Goal: Transaction & Acquisition: Subscribe to service/newsletter

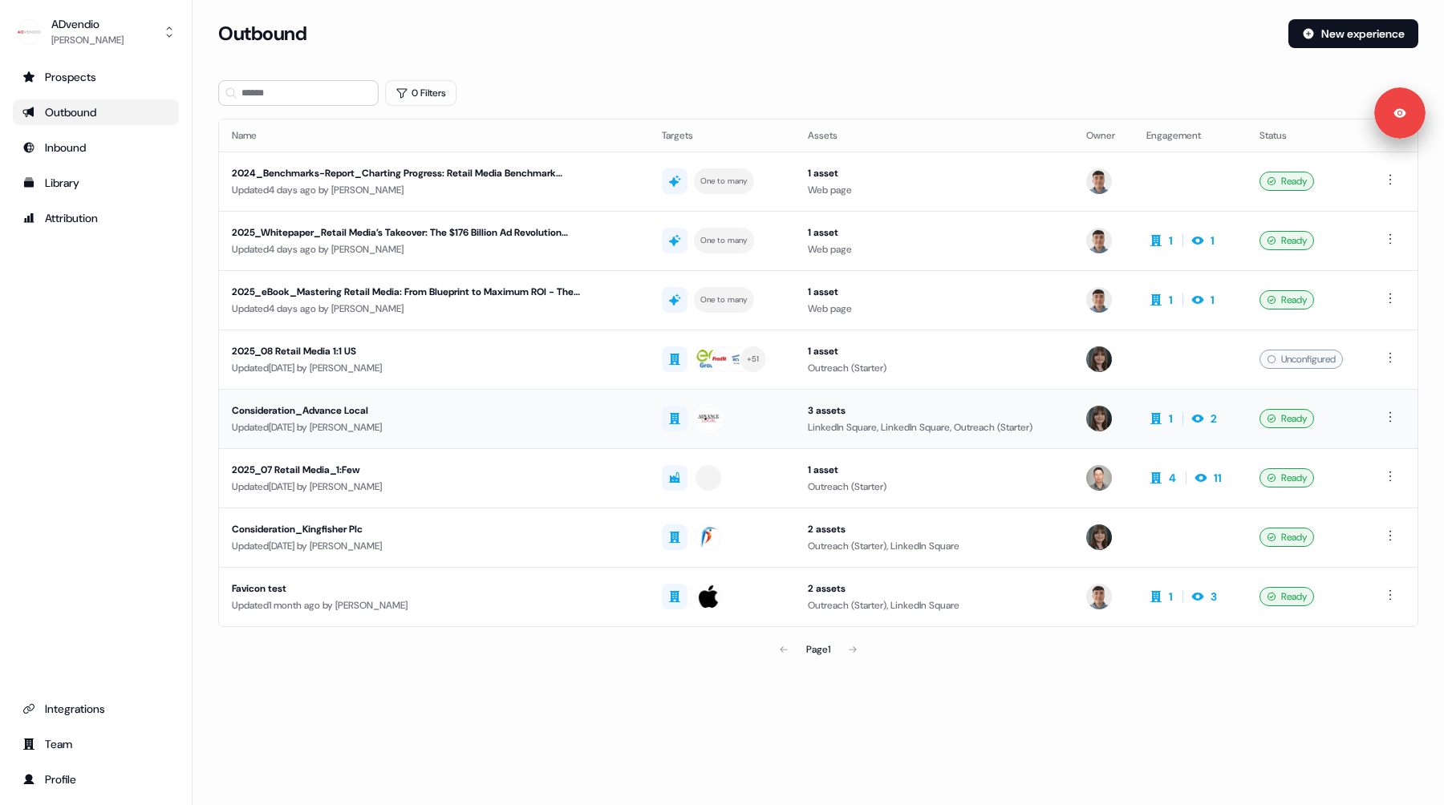
click at [516, 424] on div "Updated 6 days ago by Michaela Walsh" at bounding box center [434, 428] width 404 height 16
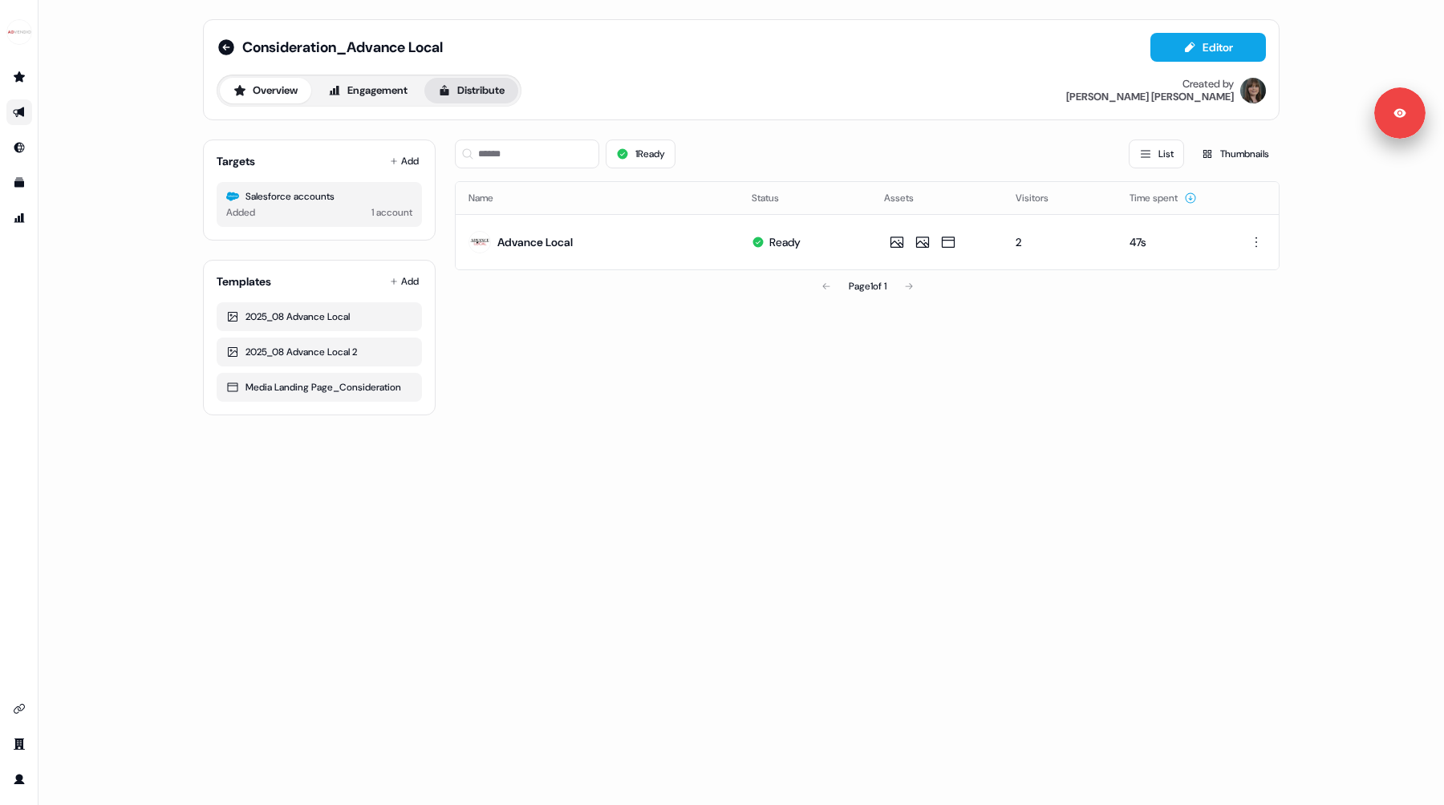
click at [501, 83] on button "Distribute" at bounding box center [471, 91] width 94 height 26
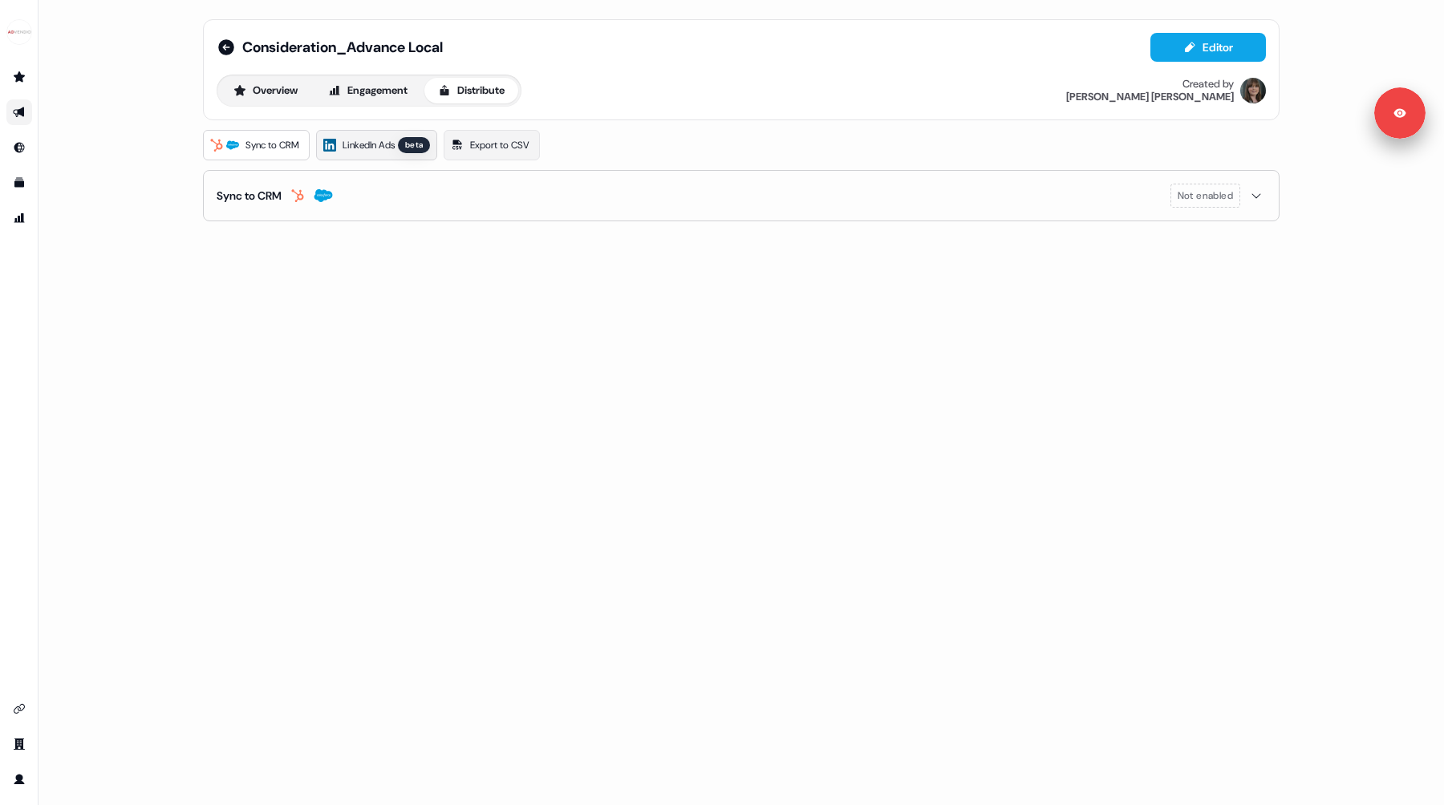
click at [385, 146] on span "LinkedIn Ads" at bounding box center [369, 145] width 52 height 16
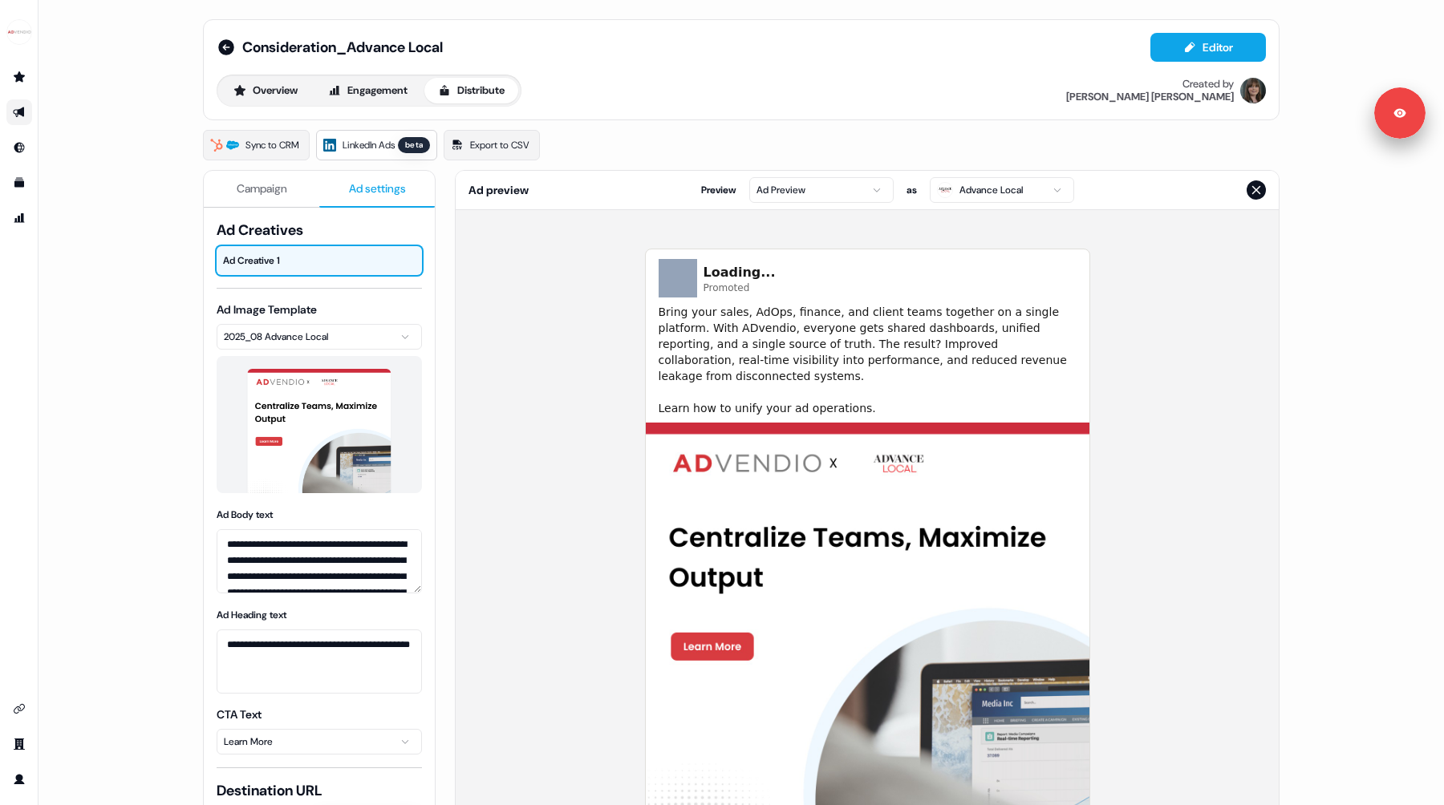
click at [352, 193] on span "Ad settings" at bounding box center [377, 189] width 57 height 16
click at [263, 178] on button "Campaign" at bounding box center [262, 189] width 116 height 37
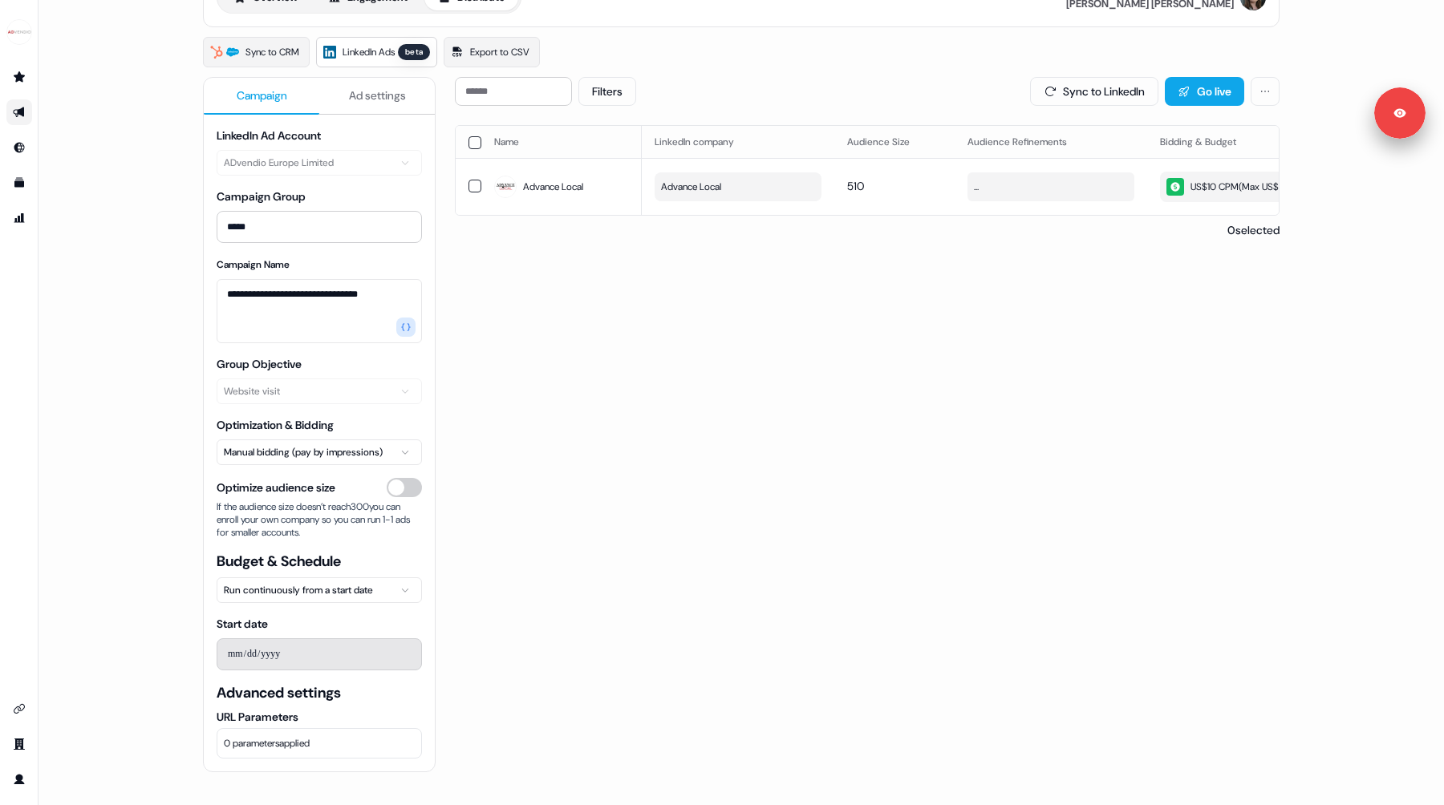
scroll to position [124, 0]
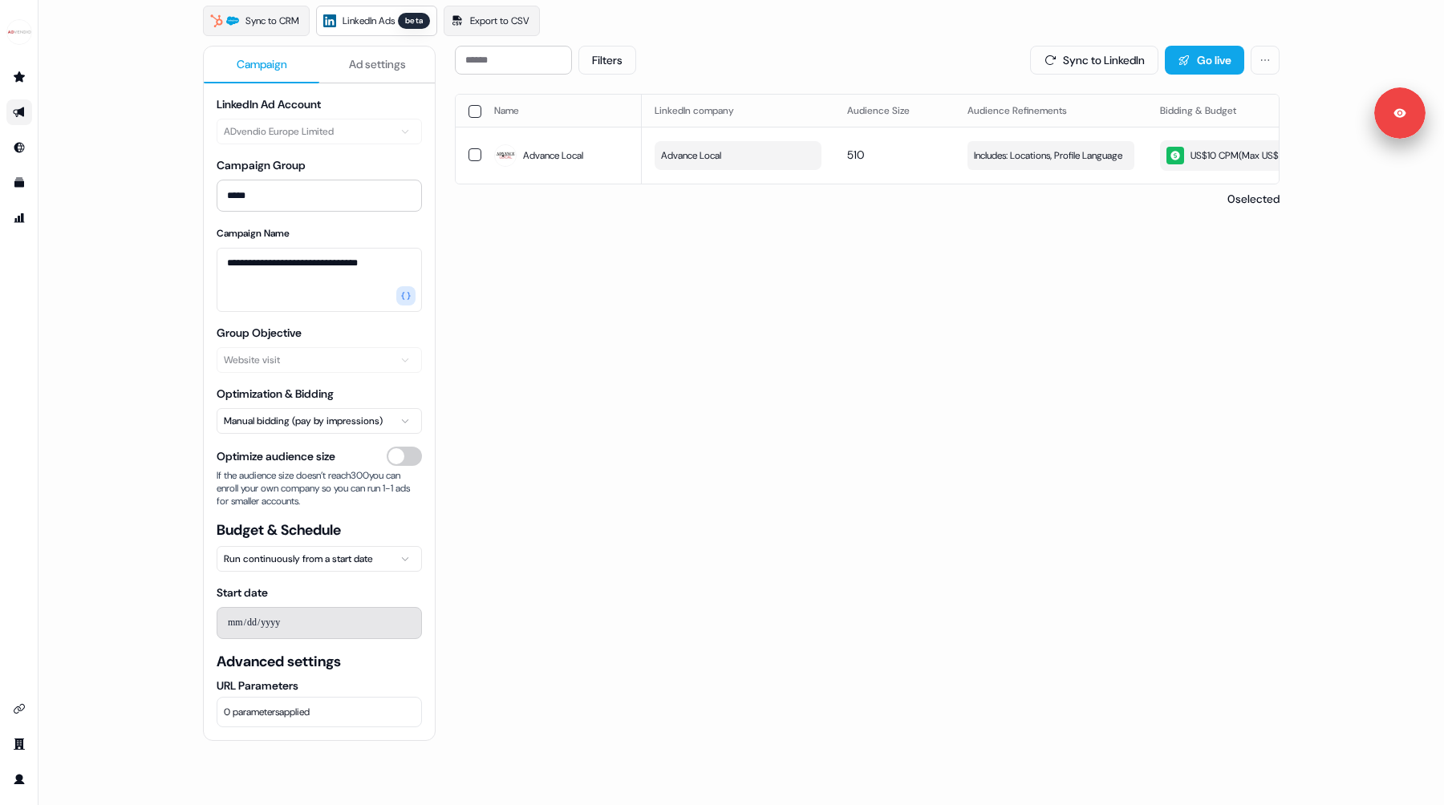
click at [278, 559] on html "**********" at bounding box center [722, 402] width 1444 height 805
click at [269, 421] on html "**********" at bounding box center [722, 402] width 1444 height 805
click at [269, 355] on html "**********" at bounding box center [722, 402] width 1444 height 805
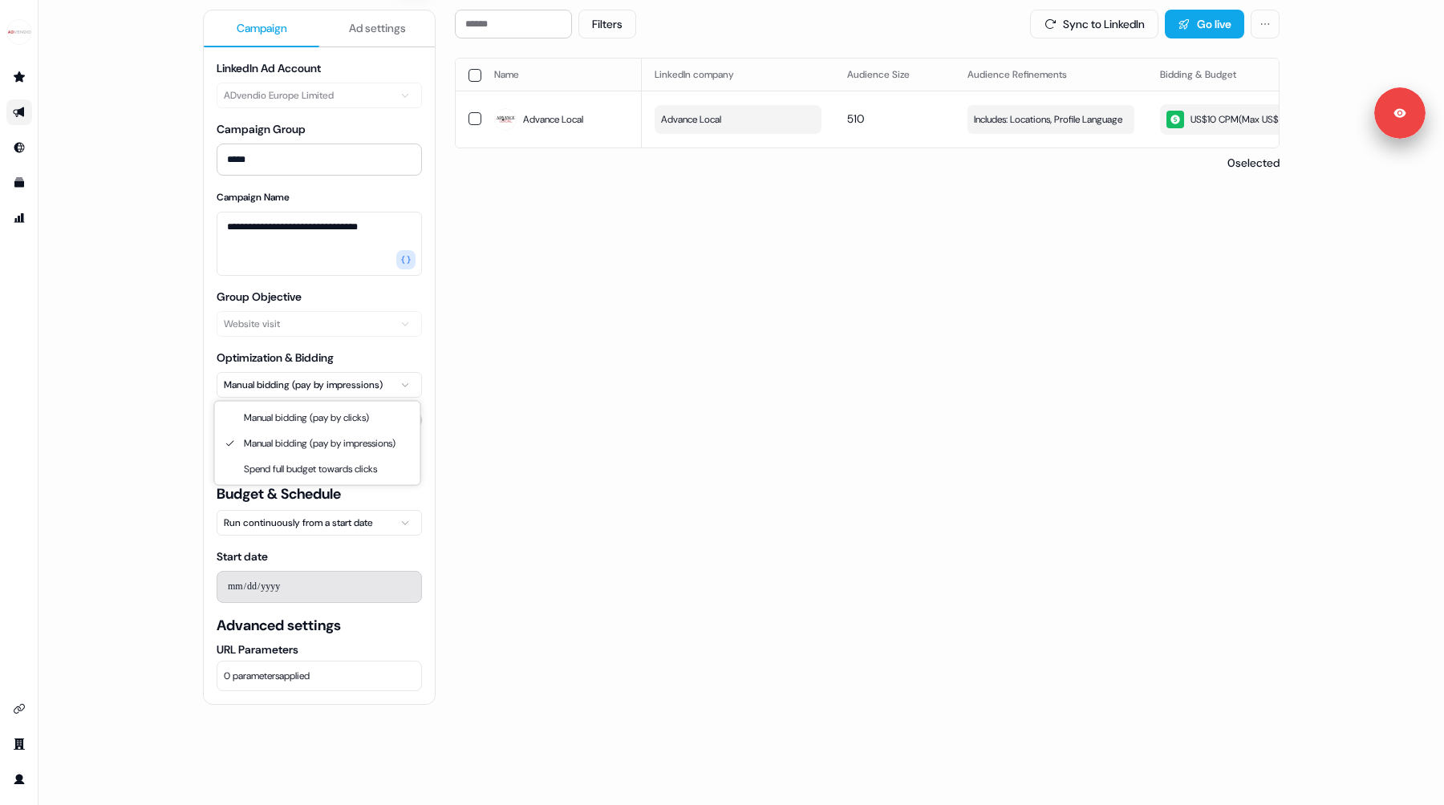
click at [261, 387] on html "**********" at bounding box center [722, 402] width 1444 height 805
click at [296, 387] on html "**********" at bounding box center [722, 402] width 1444 height 805
click at [1226, 123] on html "**********" at bounding box center [722, 402] width 1444 height 805
click at [1204, 123] on div "US$10 CPC ( Max US$10/day )" at bounding box center [1236, 120] width 141 height 18
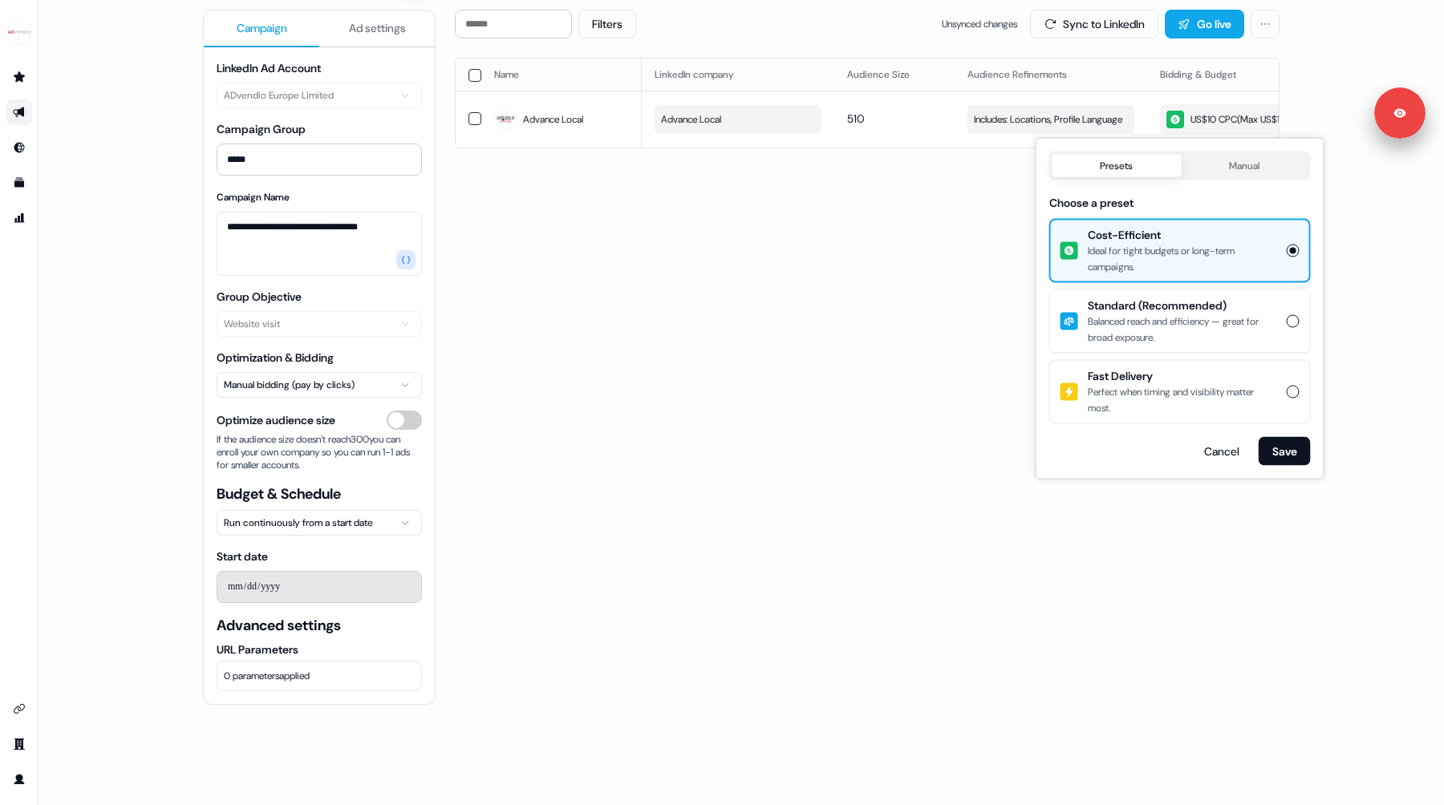
click at [829, 339] on div "Filters Unsynced changes Sync to LinkedIn Go live Name LinkedIn company Audienc…" at bounding box center [867, 398] width 825 height 777
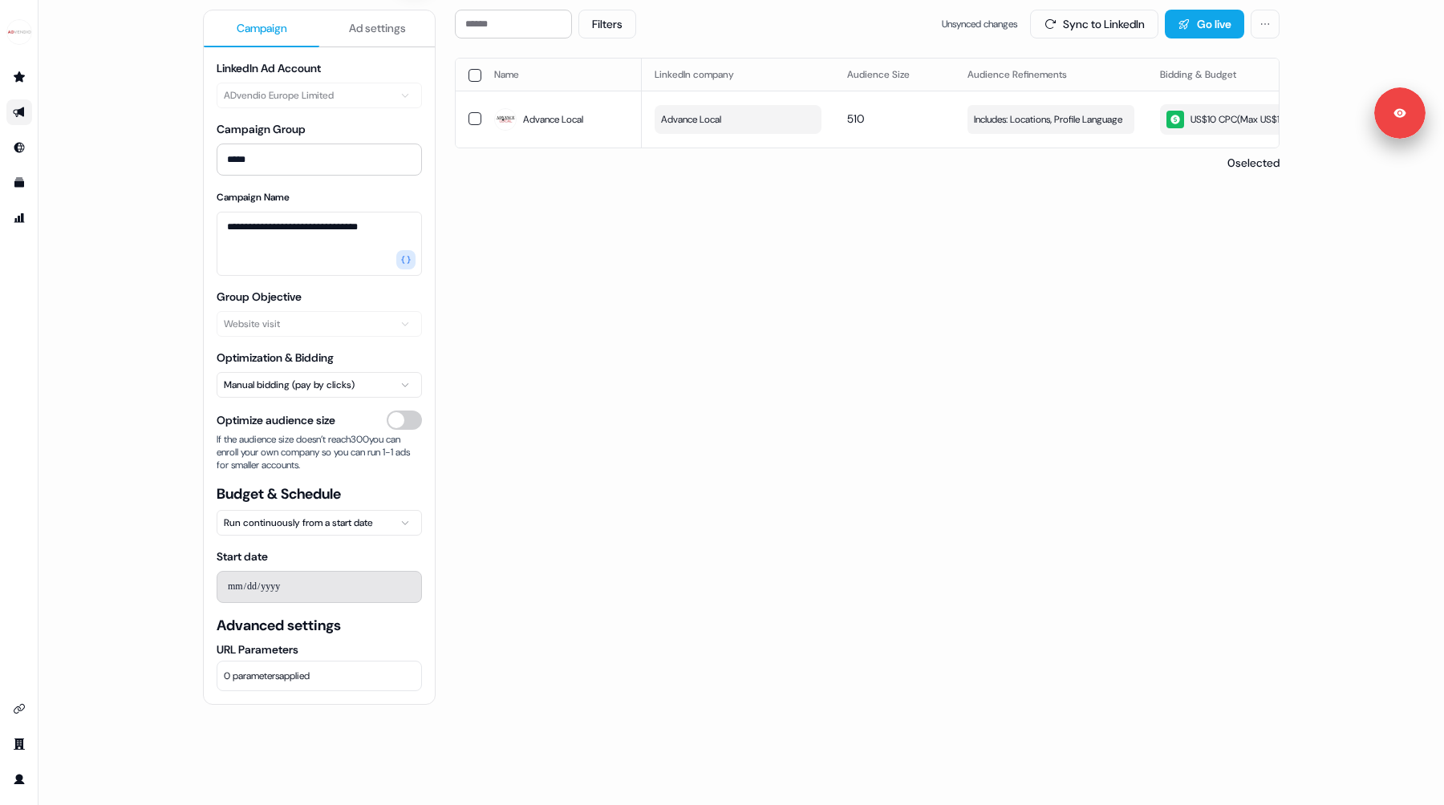
click at [255, 377] on html "**********" at bounding box center [722, 402] width 1444 height 805
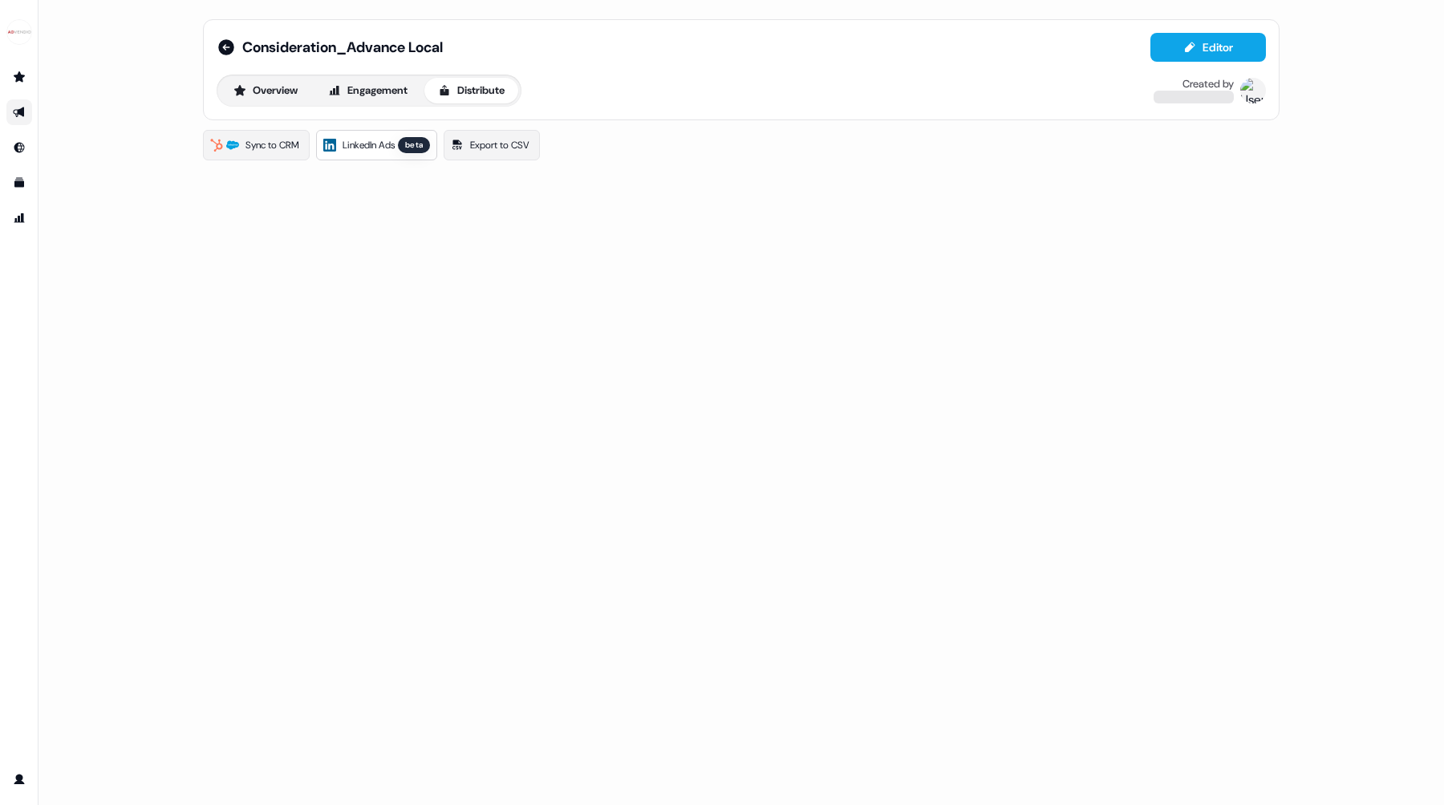
scroll to position [0, 0]
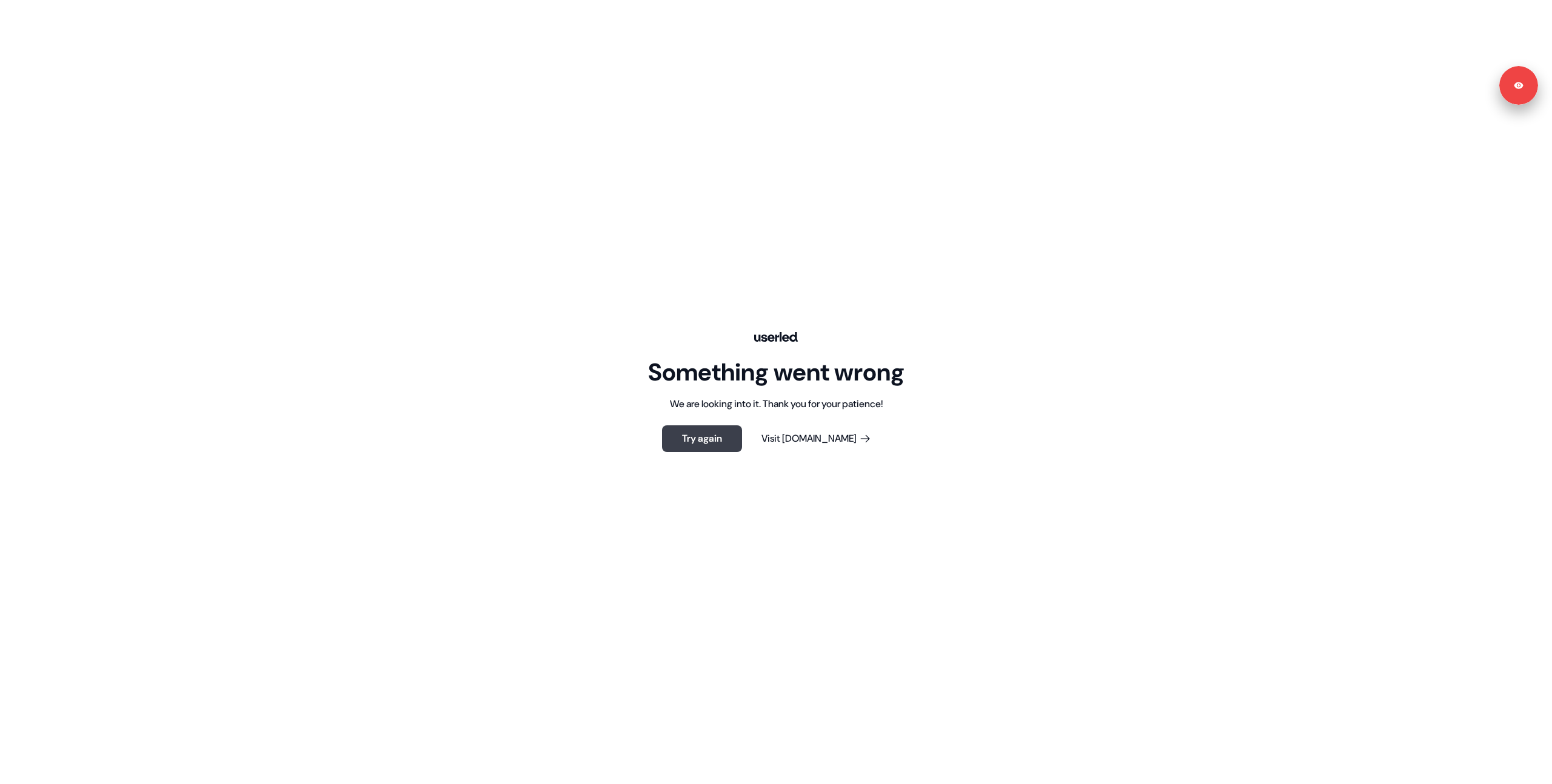
click at [683, 446] on button "Try again" at bounding box center [702, 438] width 80 height 26
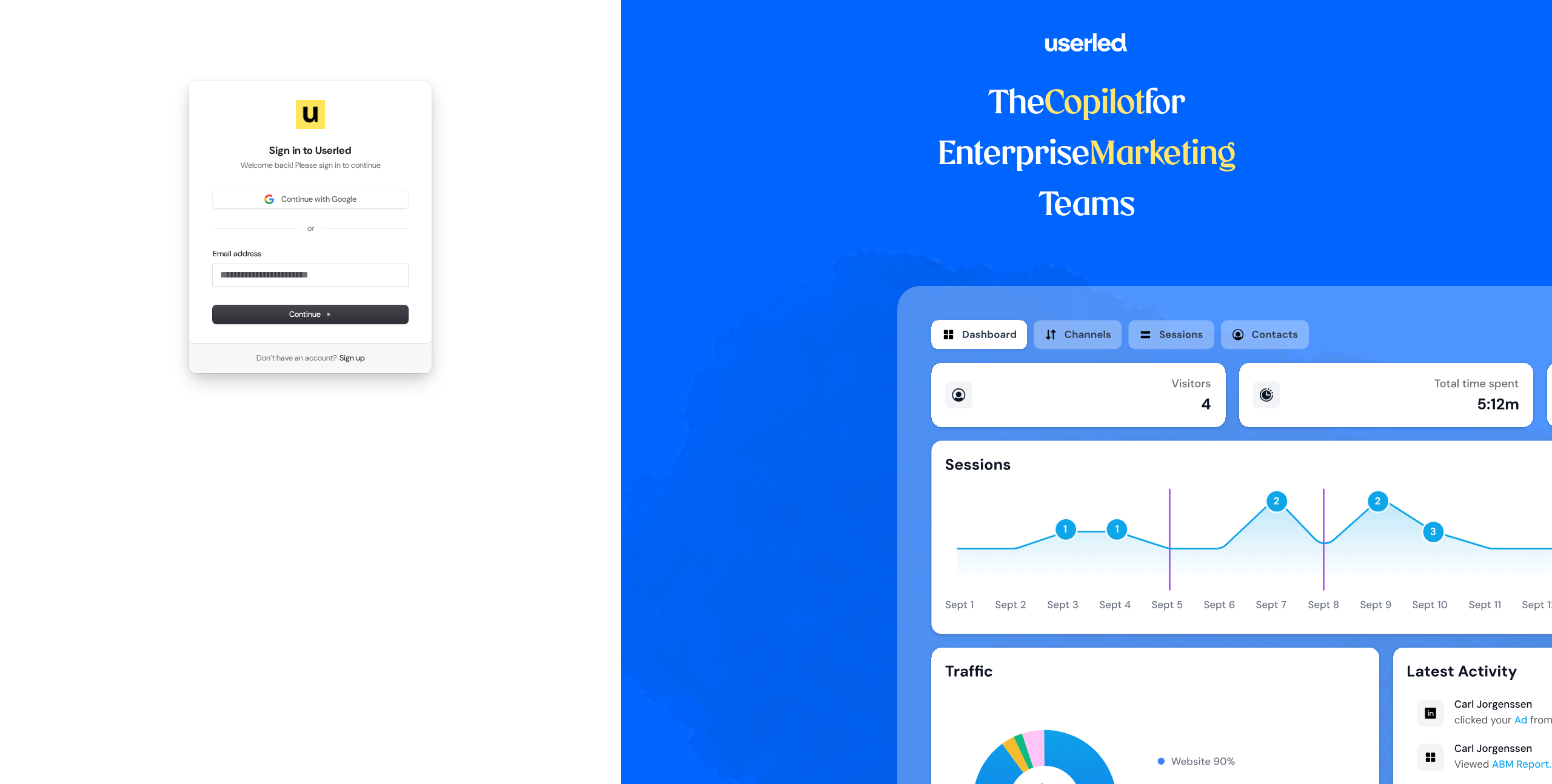
drag, startPoint x: 133, startPoint y: 170, endPoint x: 262, endPoint y: 186, distance: 130.0
click at [142, 171] on div "Sign in to Userled Welcome back! Please sign in to continue Continue with Googl…" at bounding box center [310, 227] width 620 height 455
drag, startPoint x: 263, startPoint y: 186, endPoint x: 262, endPoint y: 196, distance: 10.0
click at [263, 187] on div "Sign in to Userled Welcome back! Please sign in to continue Continue with Googl…" at bounding box center [310, 212] width 243 height 263
click at [264, 197] on img at bounding box center [269, 199] width 10 height 10
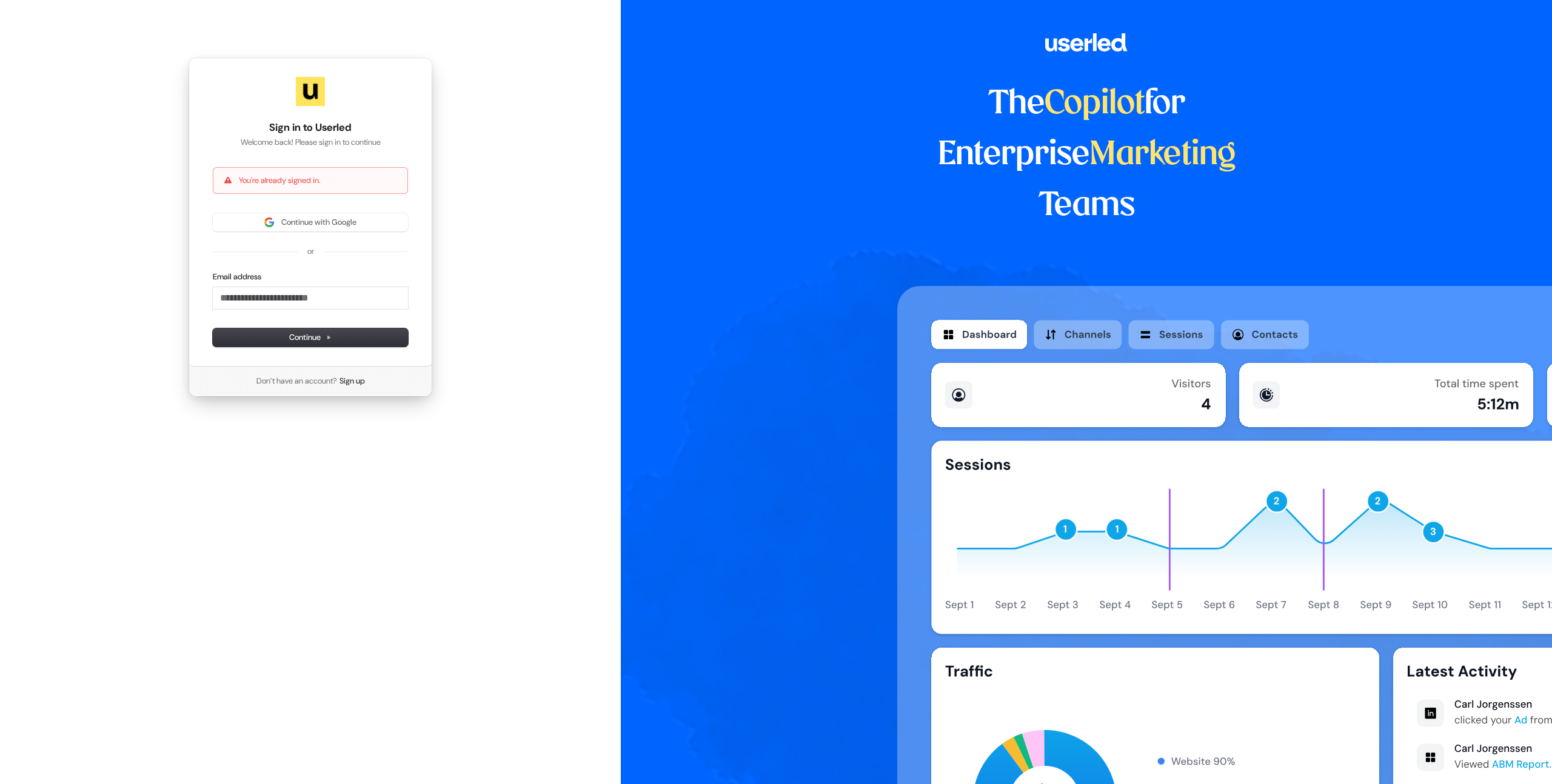
click at [134, 158] on div "Sign in to Userled Welcome back! Please sign in to continue You're already sign…" at bounding box center [310, 227] width 620 height 455
click at [780, 251] on div "The Copilot for Enterprise Marketing Teams" at bounding box center [1086, 392] width 931 height 784
click at [774, 248] on div "The Copilot for Enterprise Marketing Teams" at bounding box center [1086, 392] width 931 height 784
click at [774, 262] on div "The Copilot for Enterprise Marketing Teams" at bounding box center [1086, 392] width 931 height 784
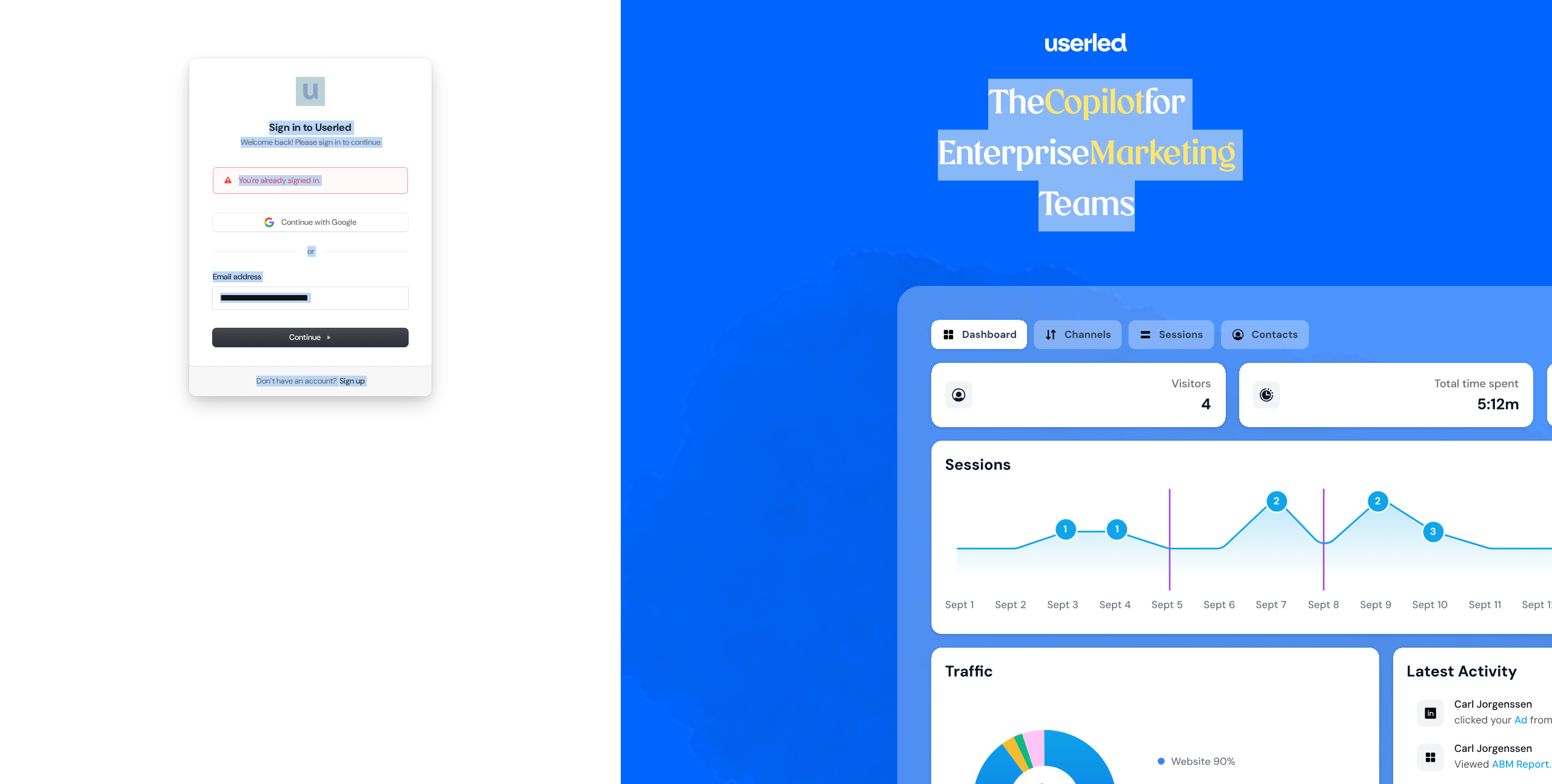
click at [774, 262] on div "The Copilot for Enterprise Marketing Teams" at bounding box center [1086, 392] width 931 height 784
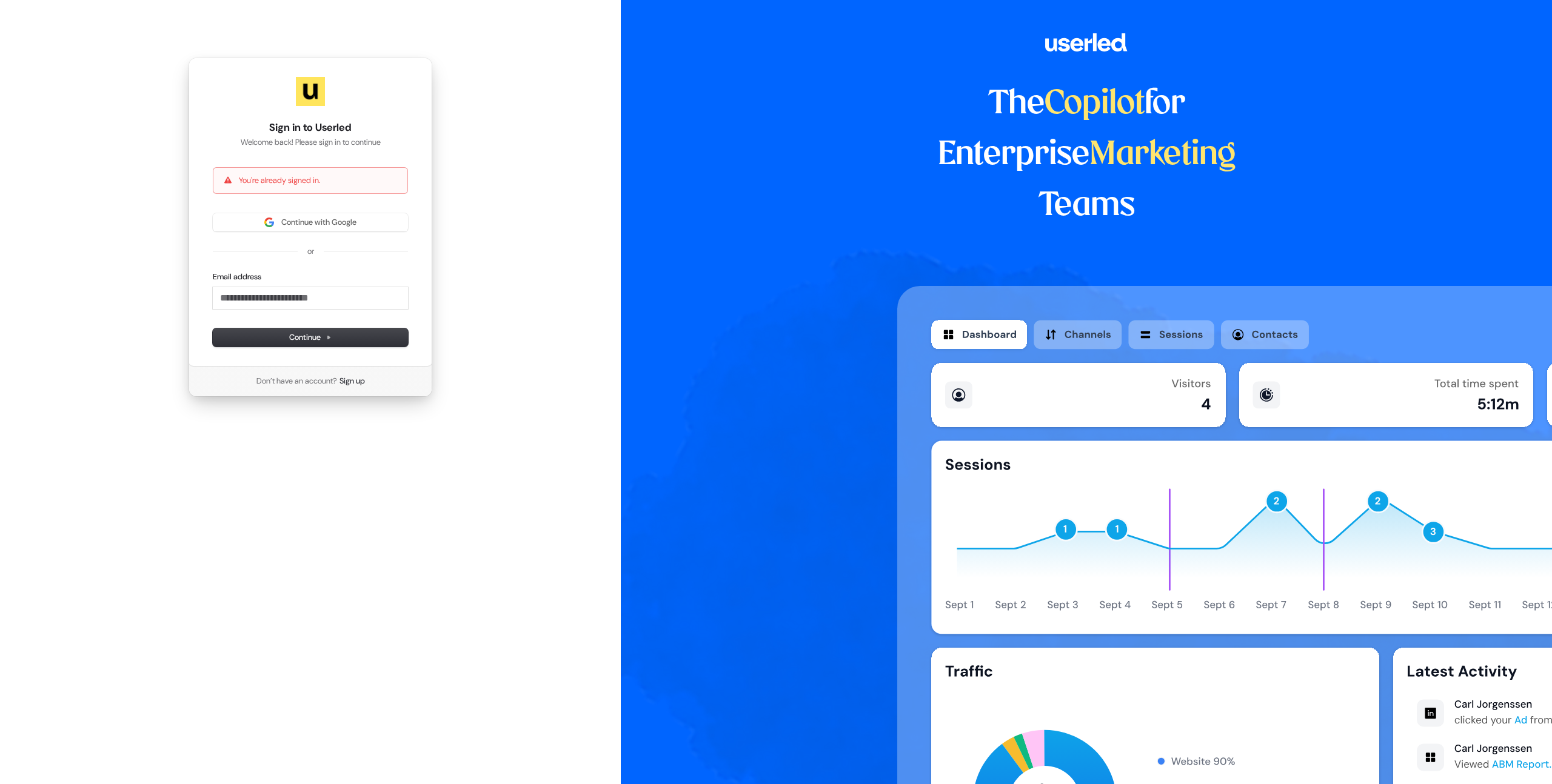
drag, startPoint x: 478, startPoint y: 301, endPoint x: 392, endPoint y: 103, distance: 215.9
click at [478, 301] on div "Sign in to Userled Welcome back! Please sign in to continue You're already sign…" at bounding box center [310, 227] width 620 height 455
drag, startPoint x: 299, startPoint y: 224, endPoint x: 408, endPoint y: 218, distance: 109.2
click at [298, 224] on span "Continue with Google" at bounding box center [318, 222] width 75 height 11
drag, startPoint x: 689, startPoint y: 191, endPoint x: 485, endPoint y: 140, distance: 210.3
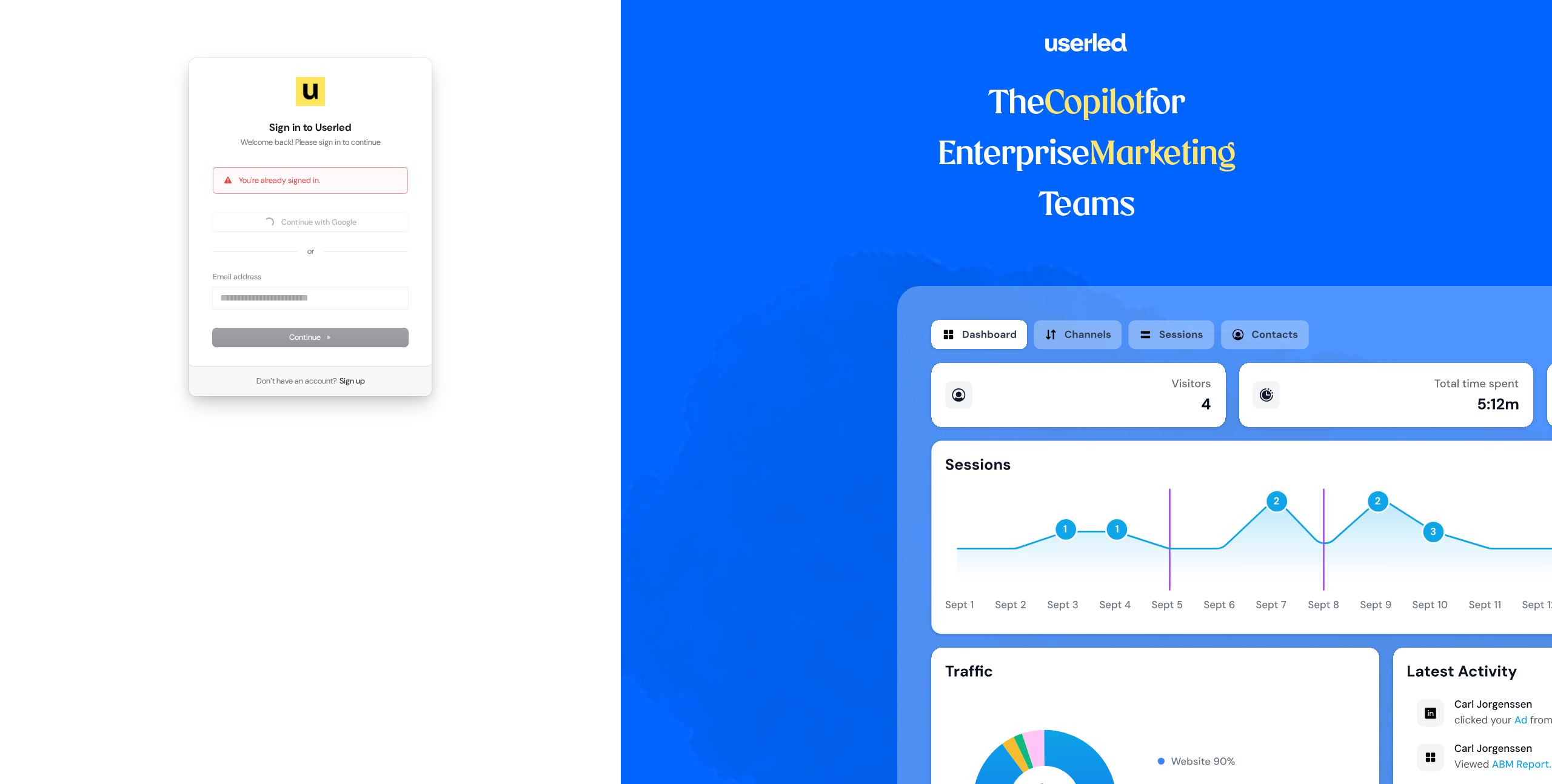
click at [688, 191] on div "The Copilot for Enterprise Marketing Teams" at bounding box center [1086, 392] width 931 height 784
click at [310, 221] on span "Continue with Google" at bounding box center [318, 222] width 75 height 11
click at [132, 167] on div "Sign in to Userled Welcome back! Please sign in to continue You're already sign…" at bounding box center [310, 227] width 620 height 455
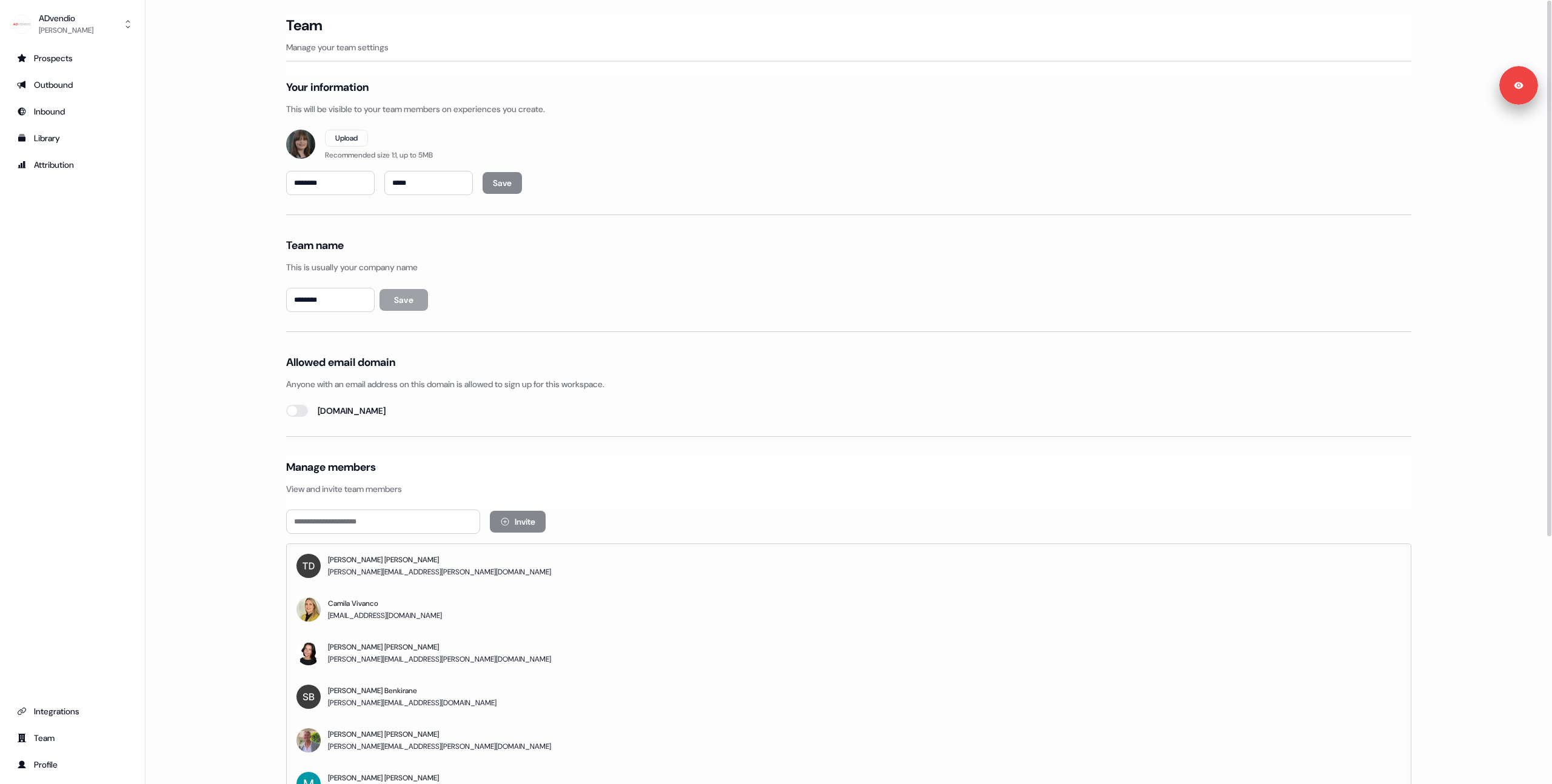
click at [193, 159] on main "Loading... Team Manage your team settings Your information This will be visible…" at bounding box center [849, 580] width 1406 height 1131
click at [41, 87] on div "Outbound" at bounding box center [72, 85] width 111 height 12
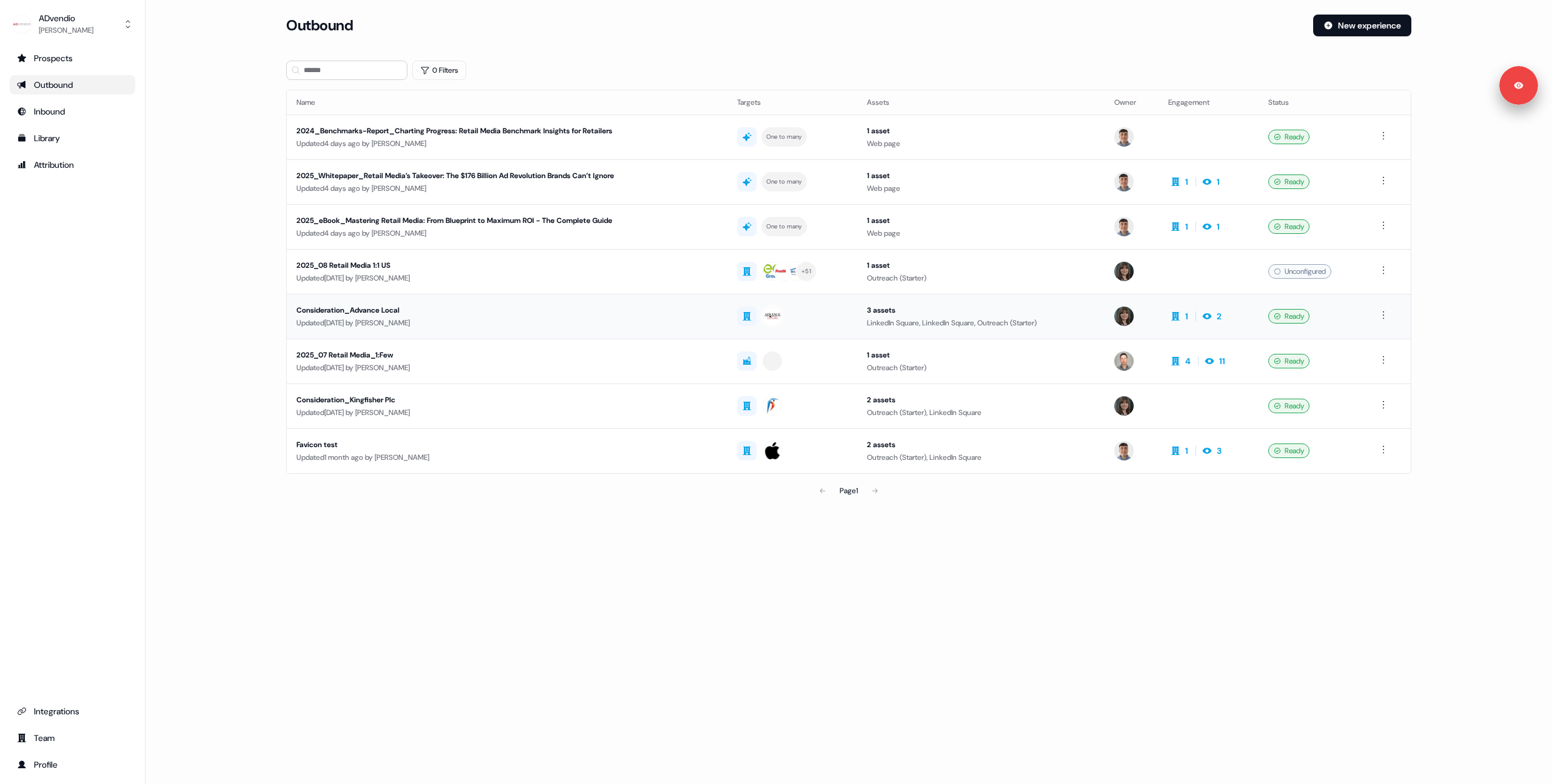
click at [568, 310] on div "Consideration_Advance Local" at bounding box center [490, 310] width 388 height 12
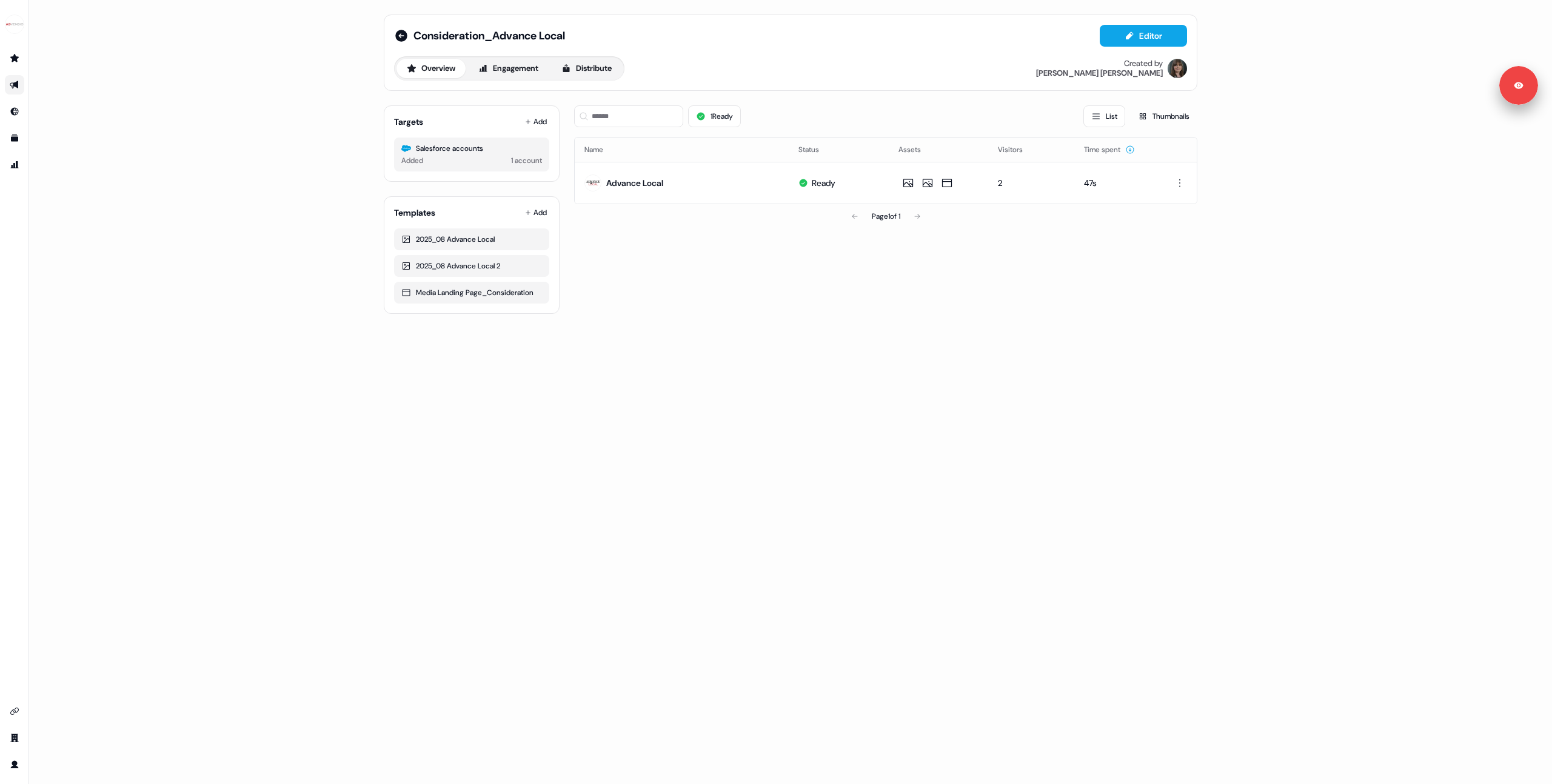
click at [669, 268] on div "1 Ready List Thumbnails Name Status Assets Visitors Time spent Advance Local Re…" at bounding box center [886, 205] width 623 height 218
click at [593, 76] on button "Distribute" at bounding box center [586, 69] width 71 height 20
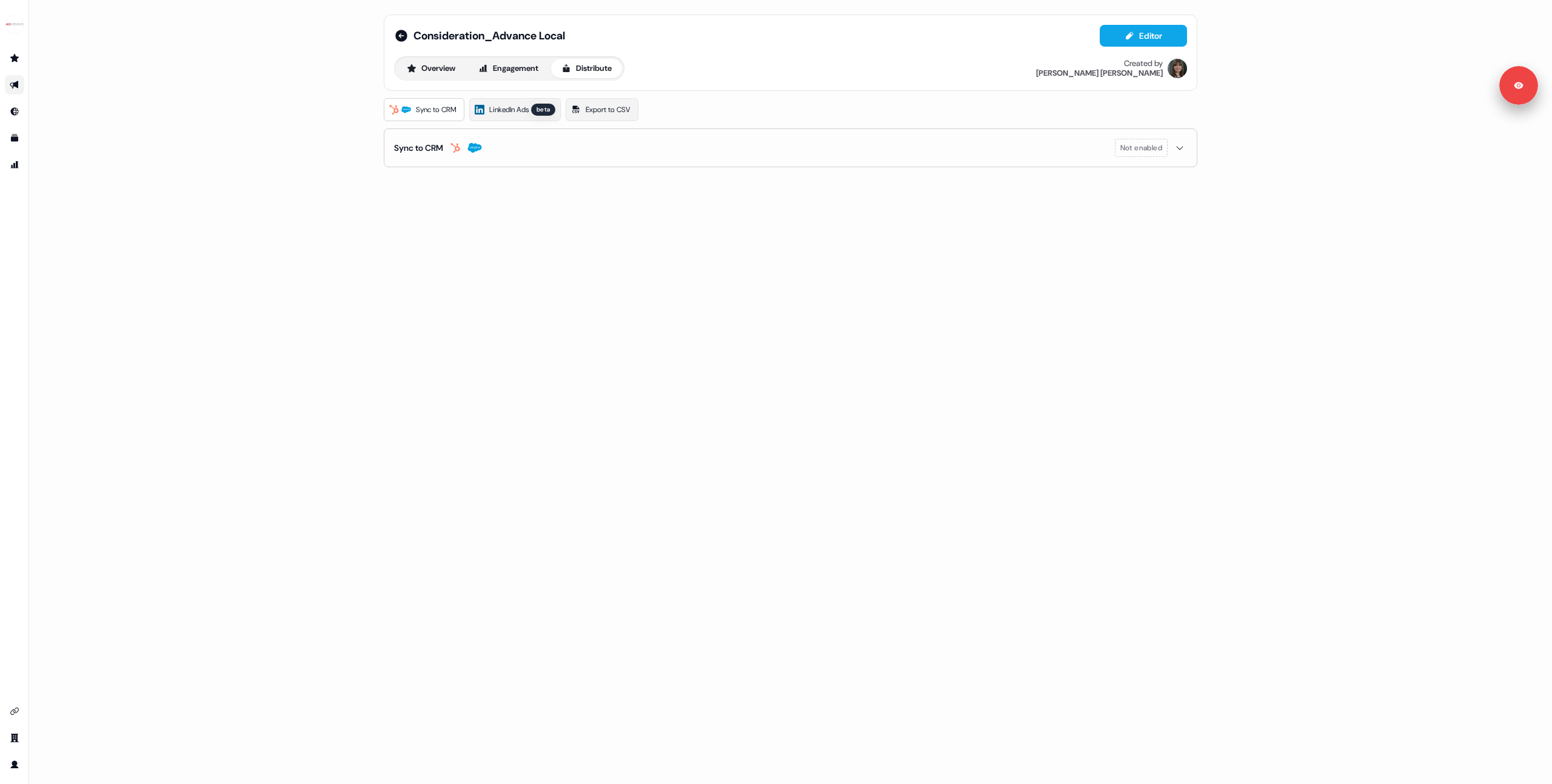
click at [1232, 199] on div "Consideration_Advance Local Editor Overview Engagement Distribute Created by [P…" at bounding box center [790, 392] width 1523 height 784
click at [523, 109] on span "LinkedIn Ads" at bounding box center [509, 110] width 39 height 12
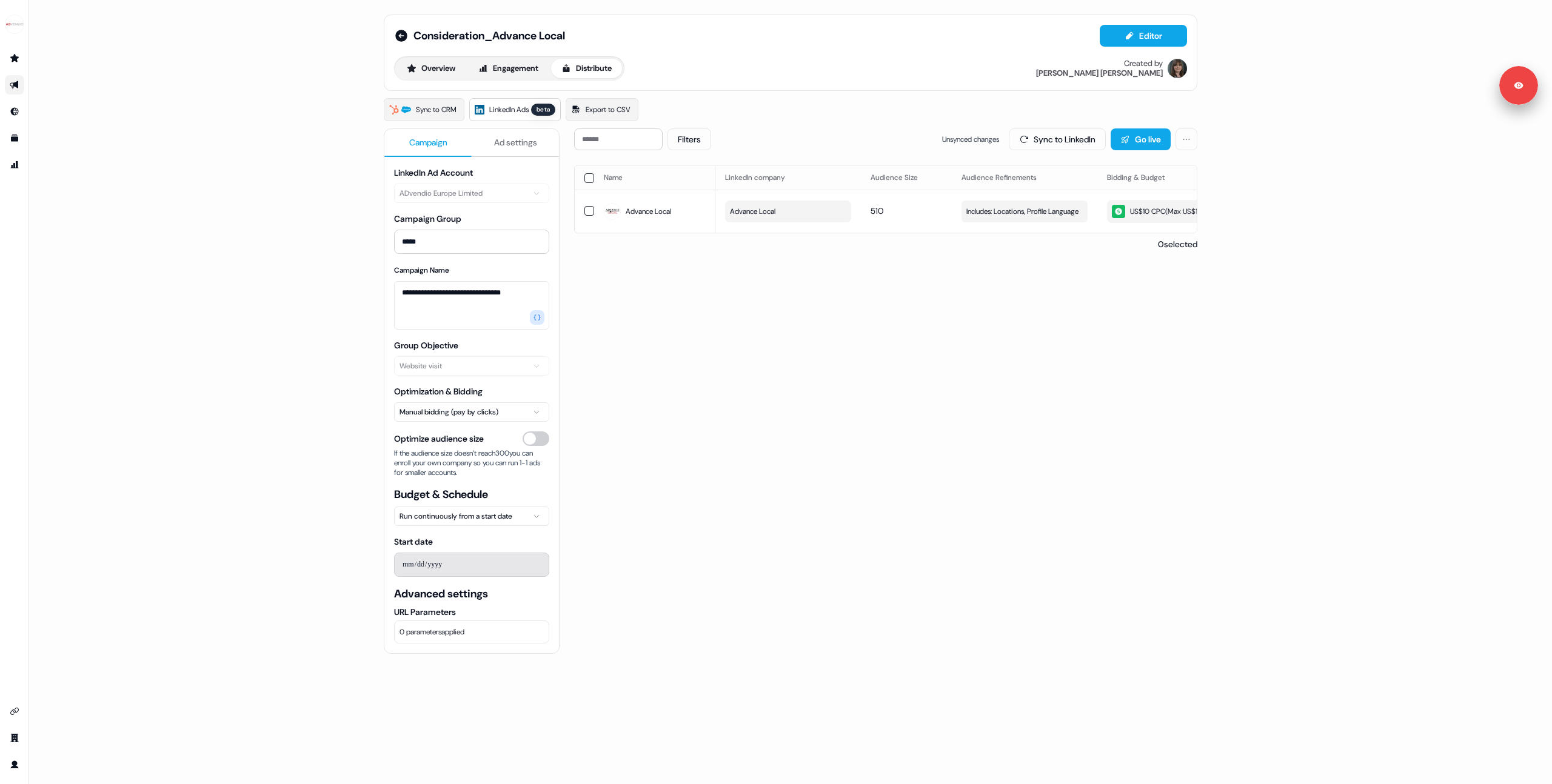
click at [962, 408] on div "Filters Unsynced changes Sync to LinkedIn Go live Name LinkedIn company Audienc…" at bounding box center [886, 509] width 623 height 762
click at [520, 107] on span "LinkedIn Ads" at bounding box center [509, 110] width 39 height 12
click at [305, 301] on div "**********" at bounding box center [790, 392] width 1523 height 784
click at [15, 25] on img "side nav menu" at bounding box center [14, 24] width 20 height 20
click at [44, 96] on div "Logout" at bounding box center [62, 100] width 115 height 22
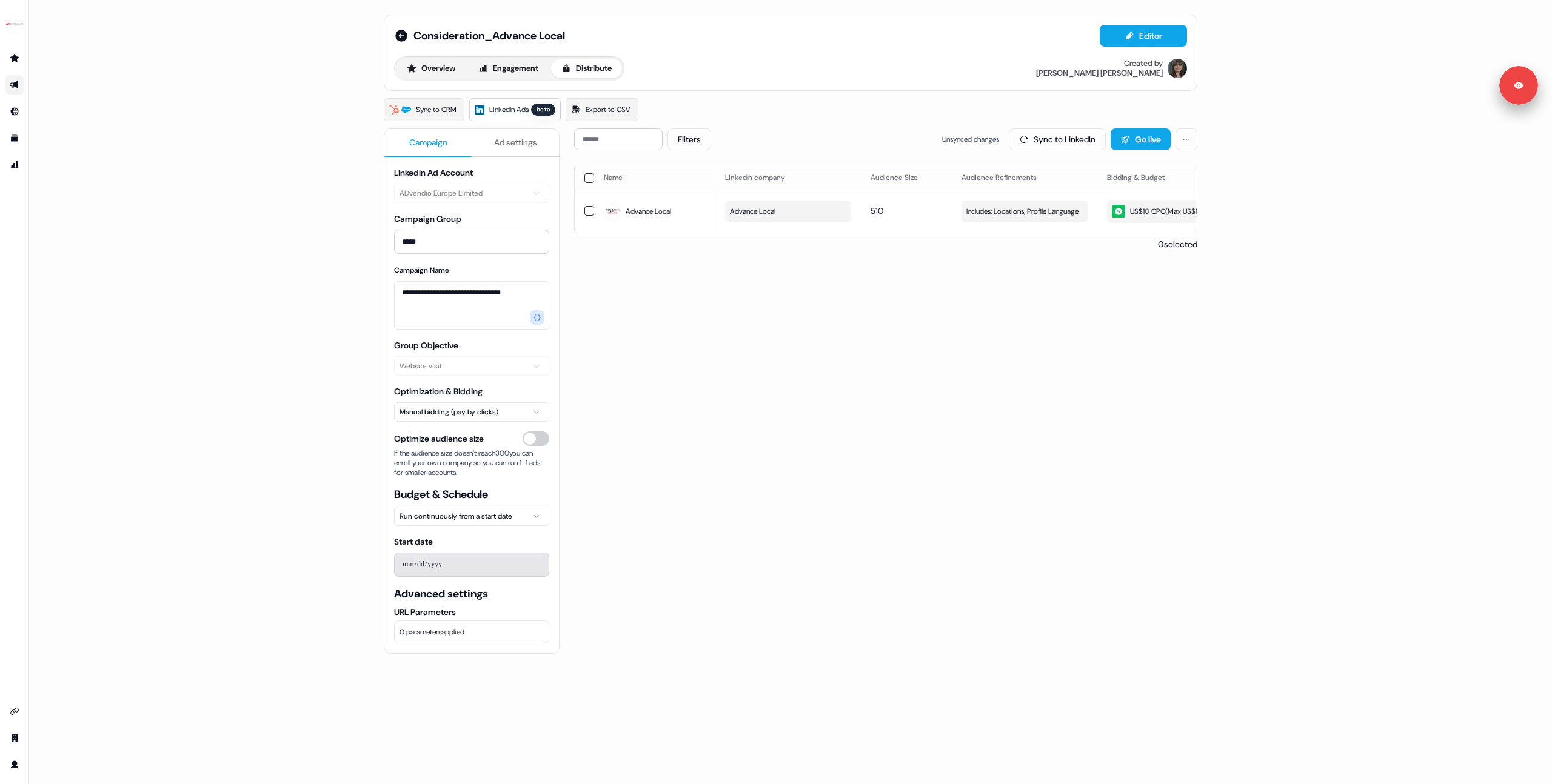
click at [338, 243] on div "**********" at bounding box center [790, 392] width 1523 height 784
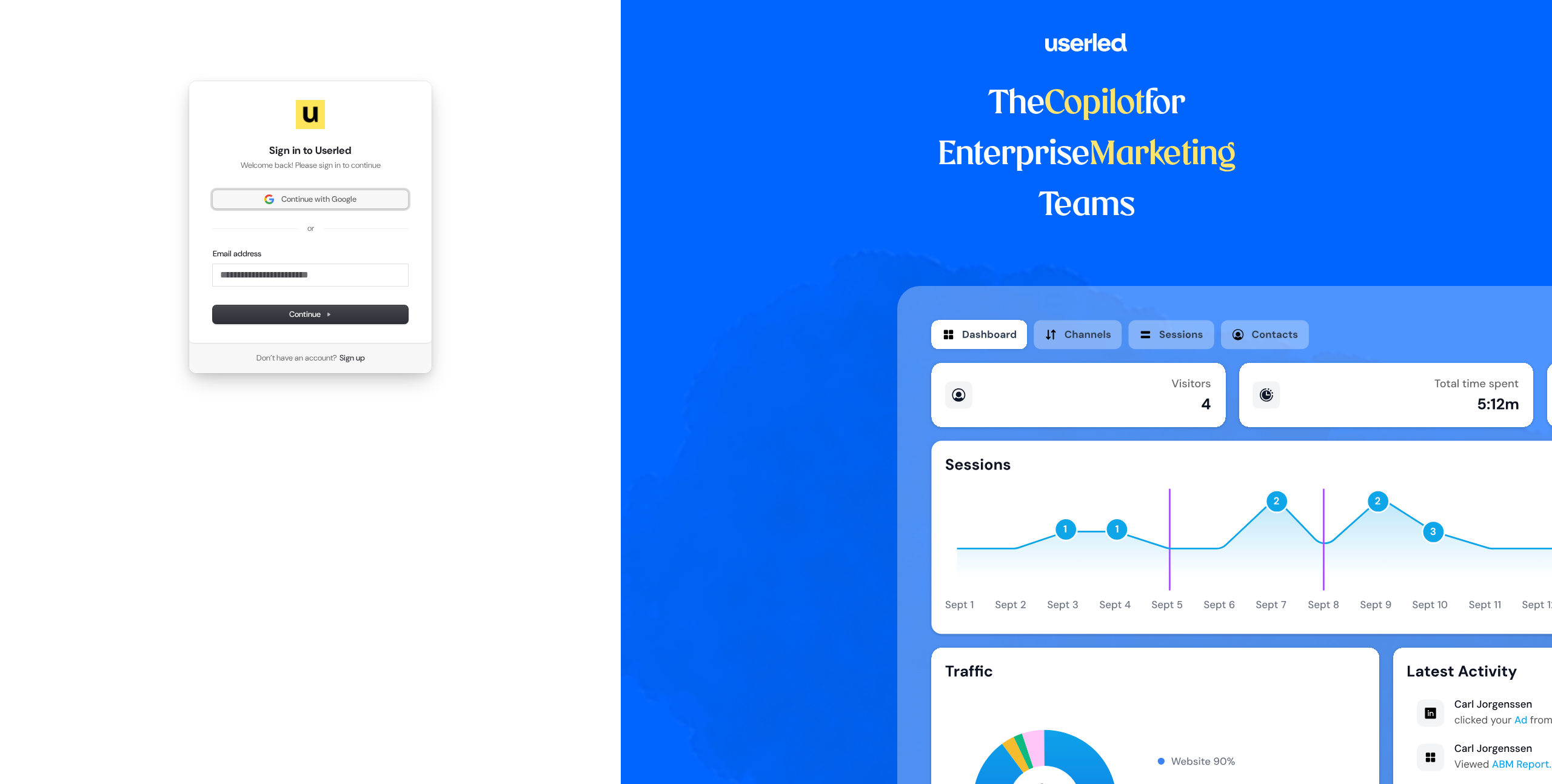
click at [310, 198] on span "Continue with Google" at bounding box center [318, 199] width 75 height 11
